Goal: Information Seeking & Learning: Check status

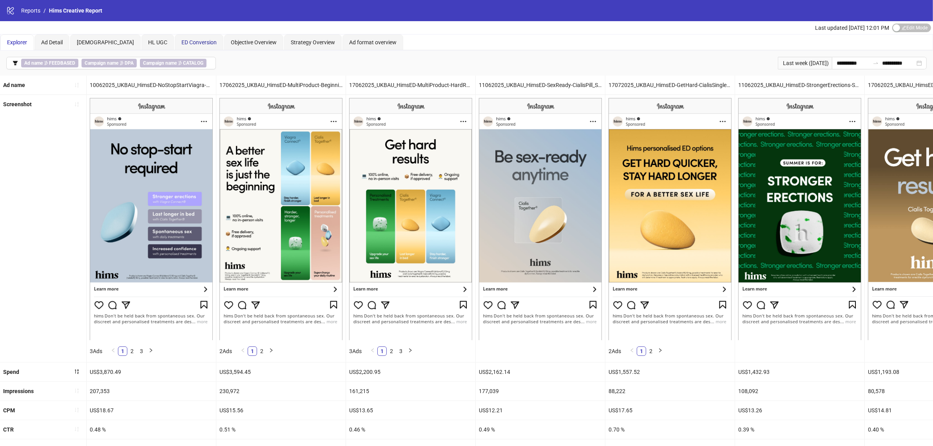
click at [183, 41] on span "ED Conversion" at bounding box center [198, 42] width 35 height 6
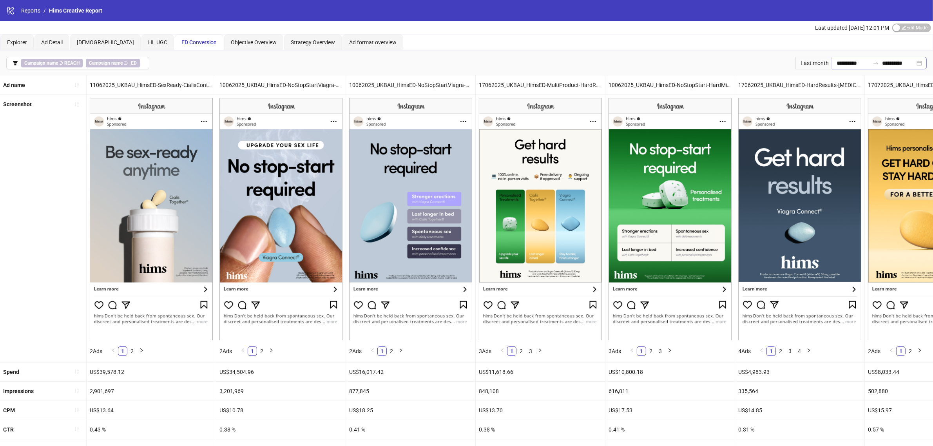
click at [872, 65] on icon "swap-right" at bounding box center [875, 63] width 6 height 6
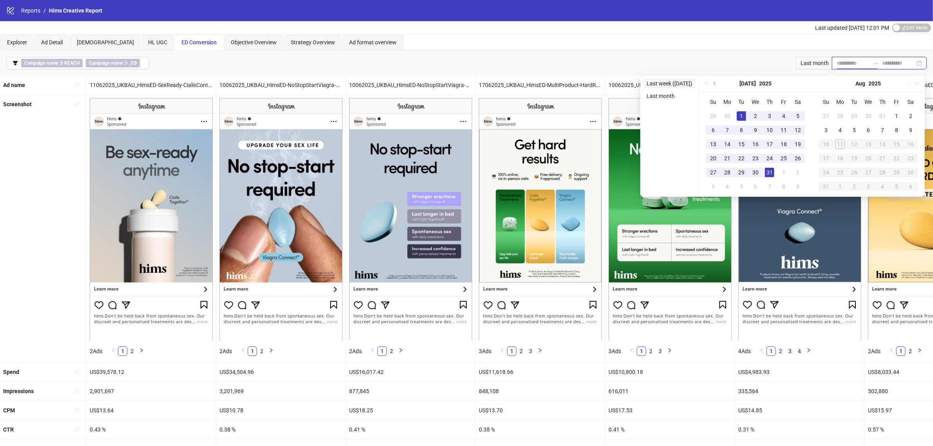
type input "**********"
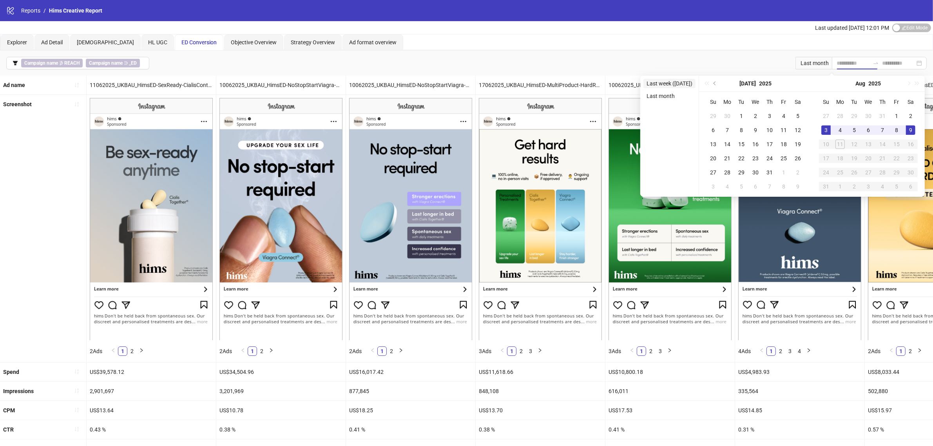
click at [680, 83] on li "Last week ([DATE])" at bounding box center [669, 83] width 52 height 9
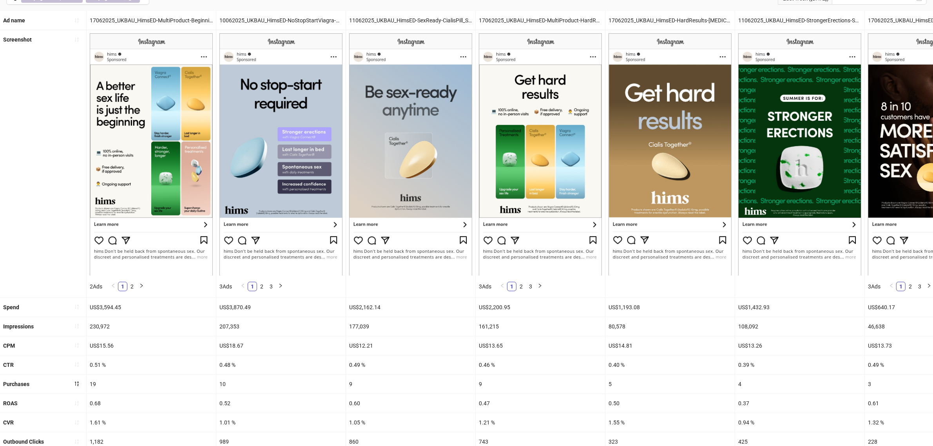
scroll to position [209, 0]
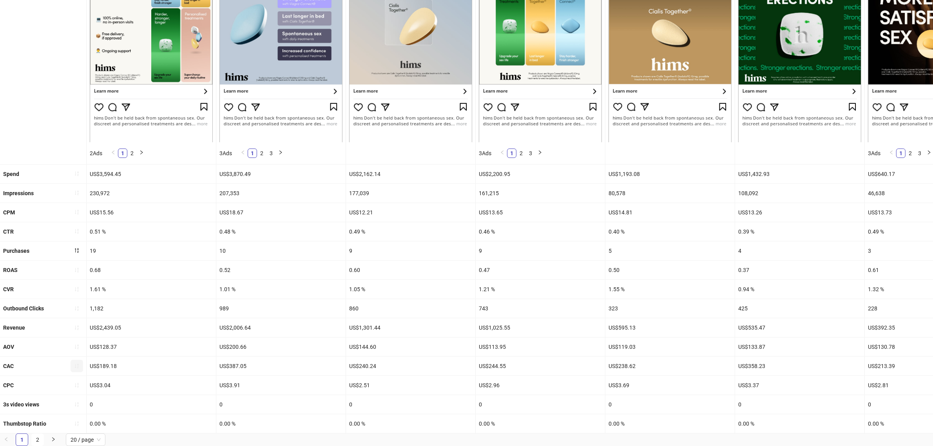
click at [77, 363] on icon "sort-ascending" at bounding box center [76, 365] width 5 height 5
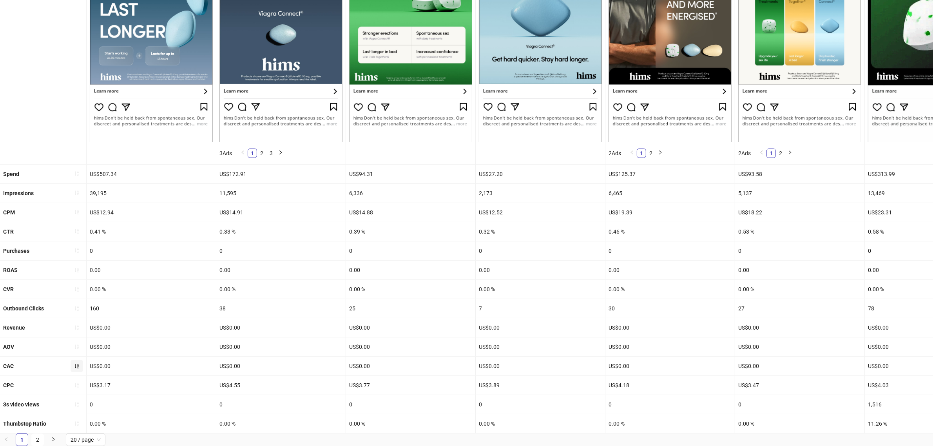
click at [72, 360] on button "button" at bounding box center [77, 366] width 13 height 13
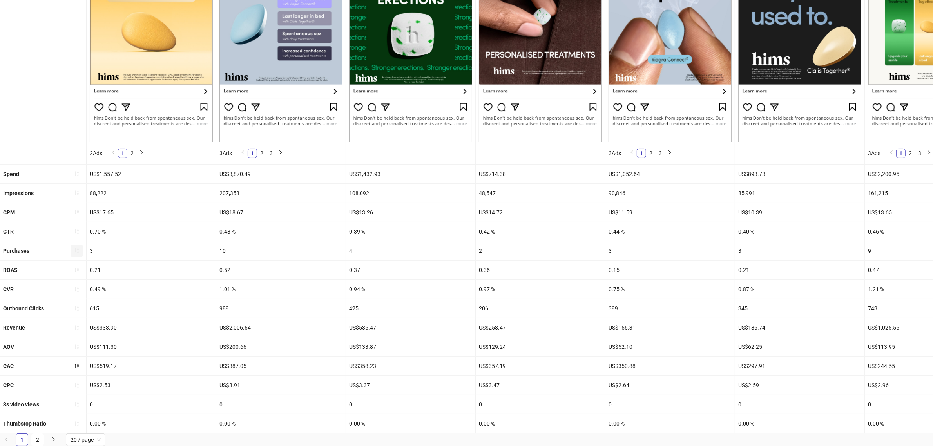
click at [76, 248] on icon "sort-ascending" at bounding box center [76, 250] width 5 height 5
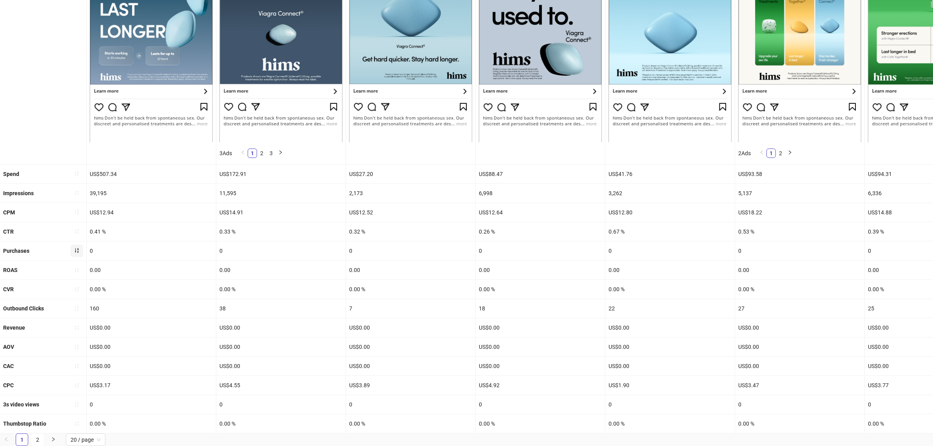
click at [77, 248] on icon "sort-ascending" at bounding box center [76, 250] width 5 height 5
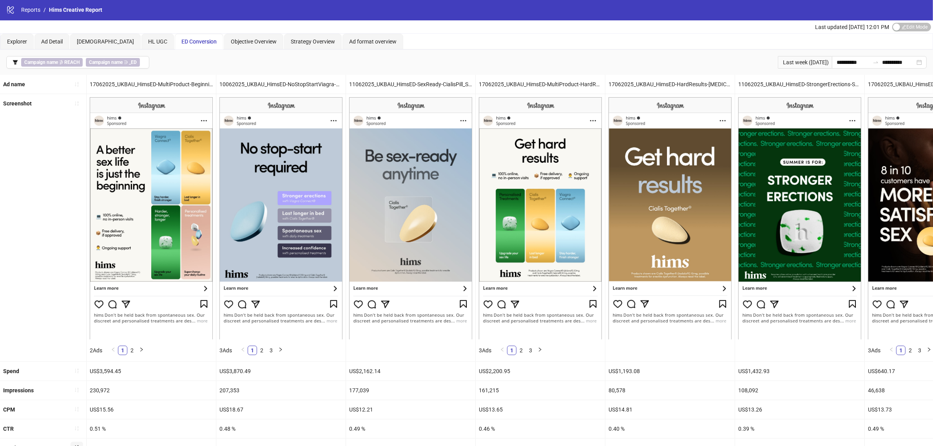
scroll to position [0, 0]
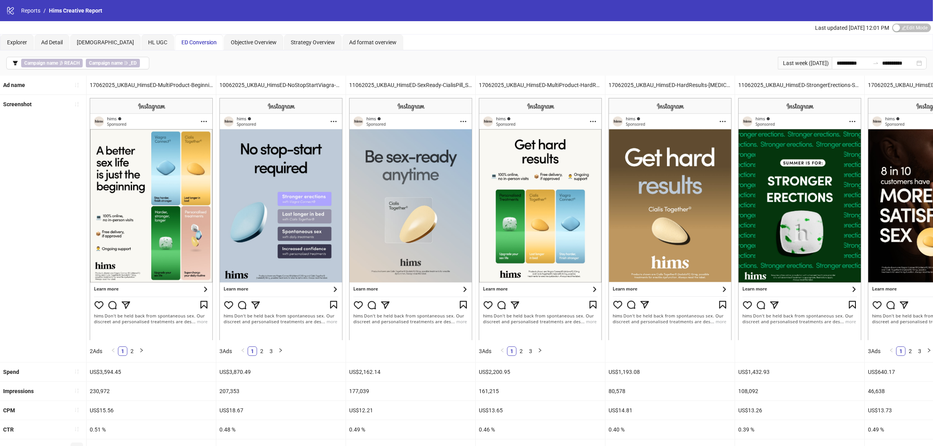
click at [181, 354] on div "2 Ads 1 2" at bounding box center [151, 351] width 123 height 16
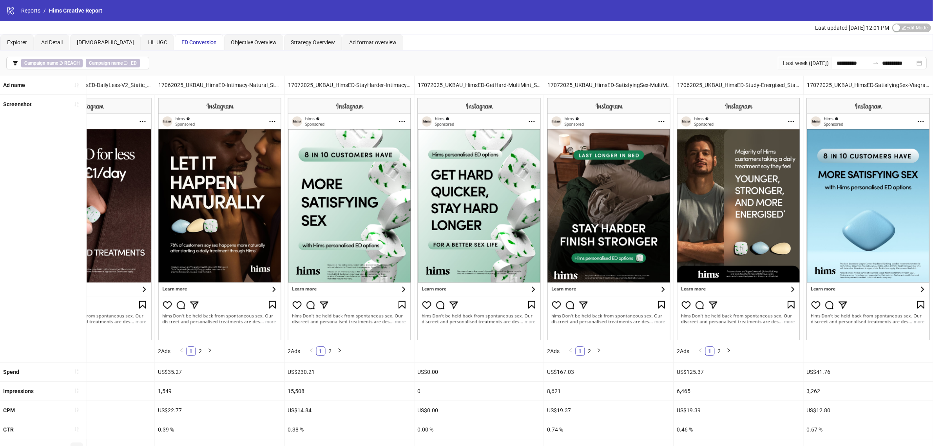
click at [856, 362] on div at bounding box center [868, 228] width 129 height 267
